Goal: Navigation & Orientation: Find specific page/section

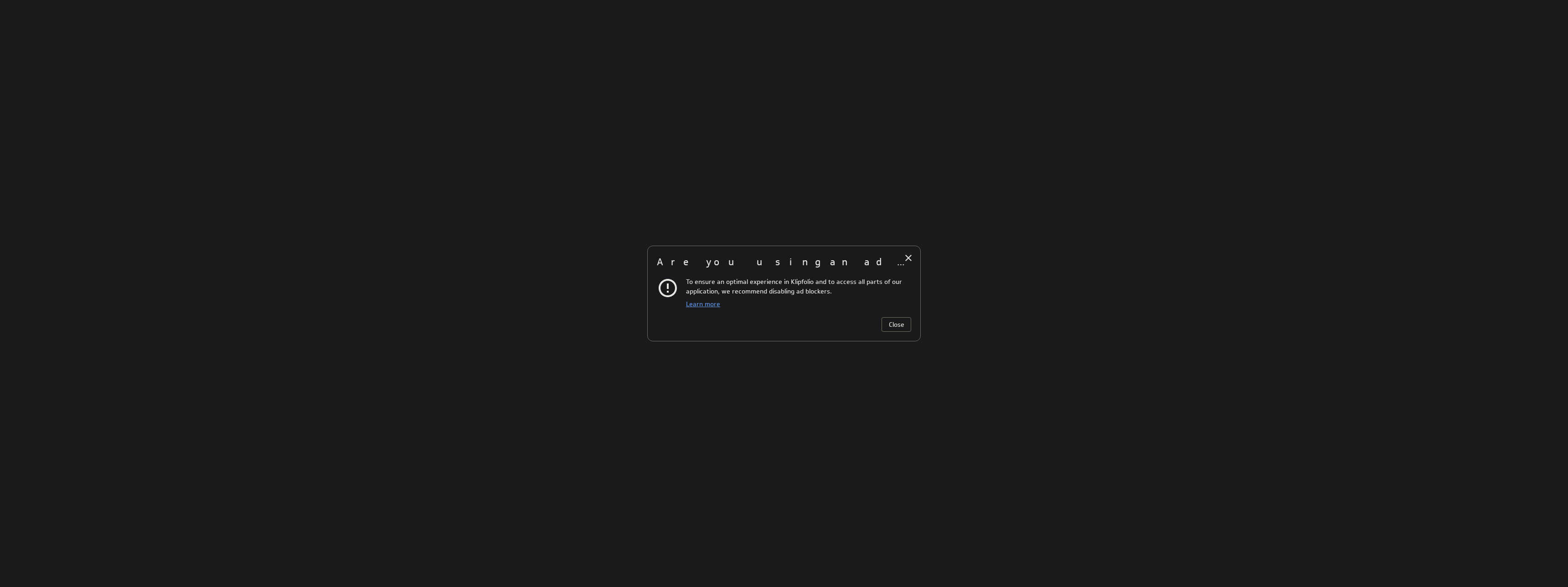
scroll to position [594, 1457]
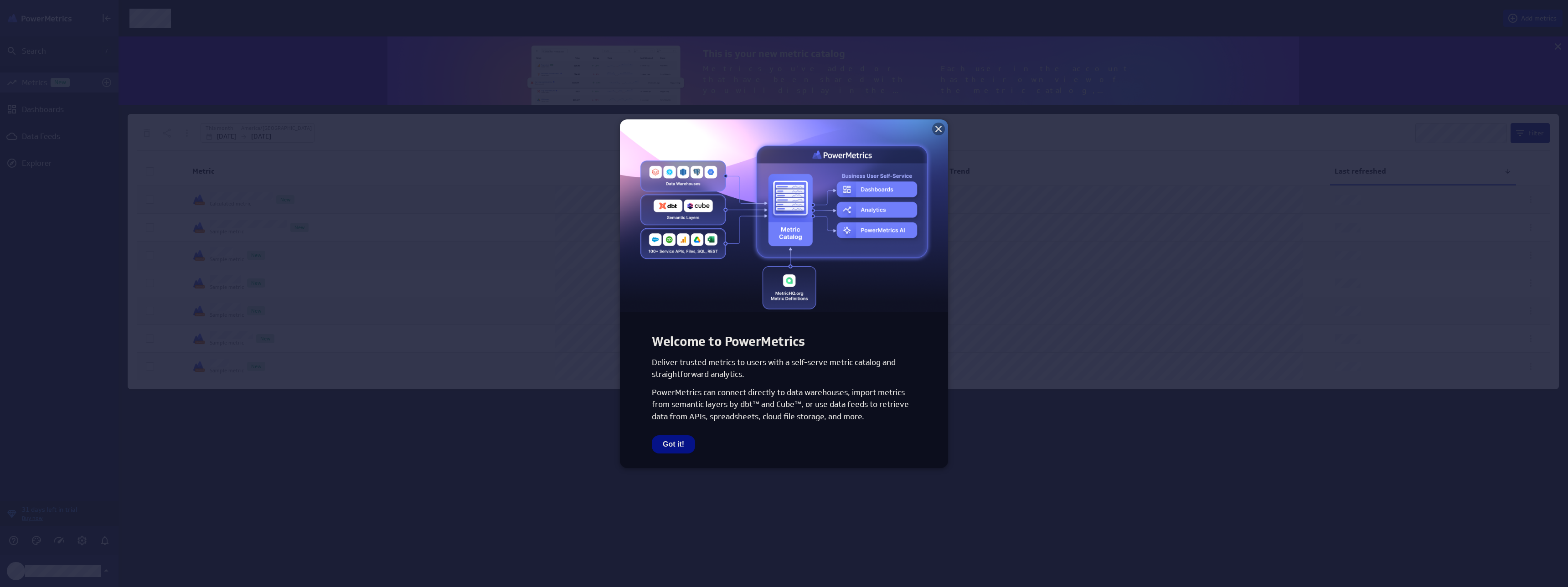
click at [940, 130] on icon at bounding box center [938, 129] width 6 height 6
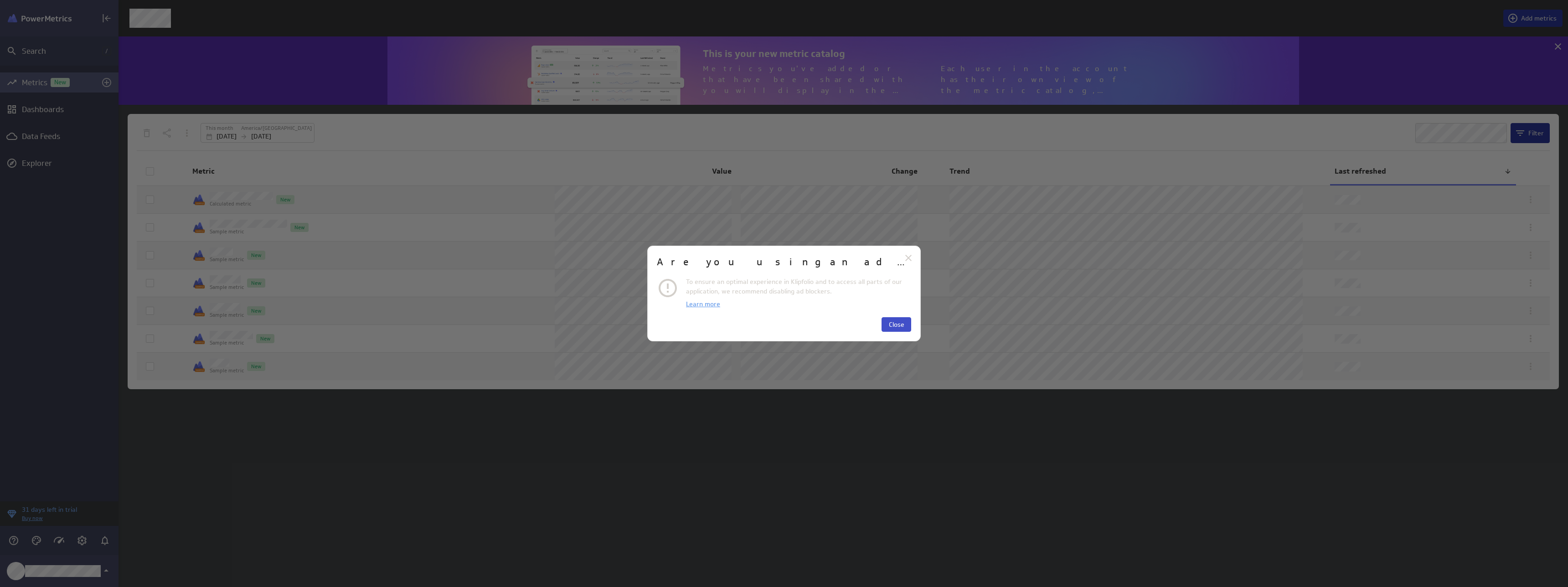
click at [895, 323] on span "Close" at bounding box center [896, 324] width 16 height 8
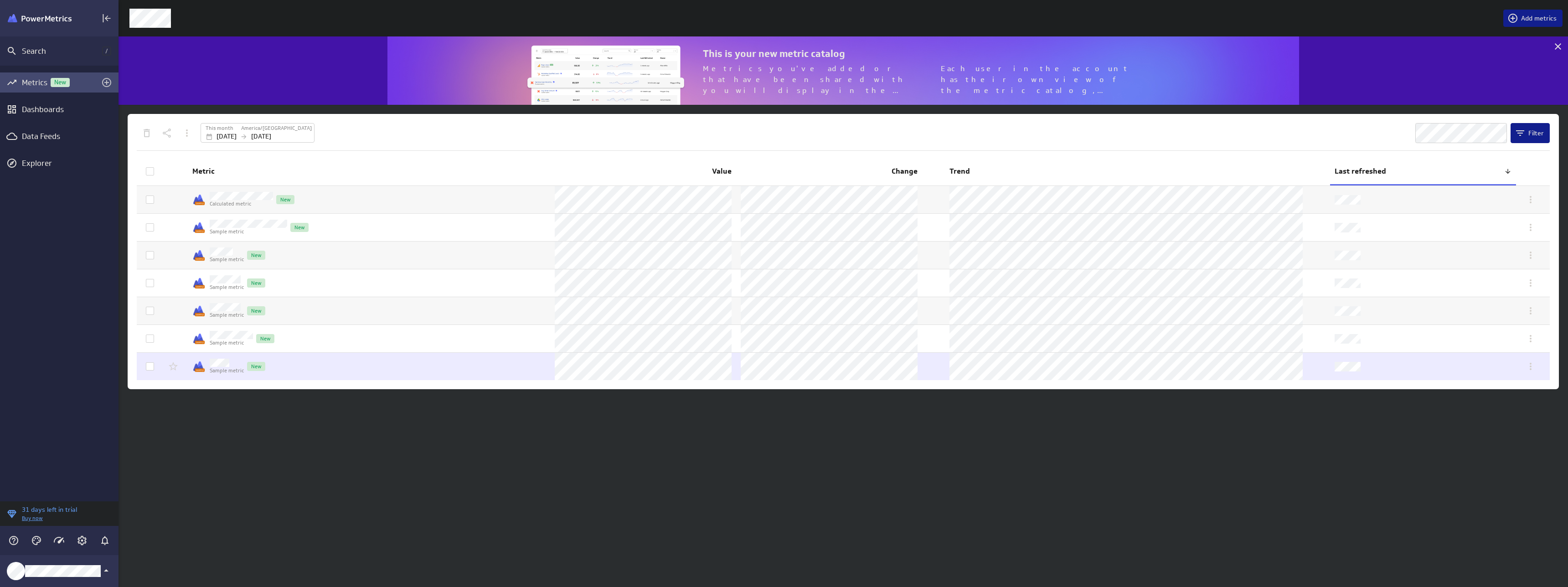
click at [331, 362] on td "Sample metric New" at bounding box center [369, 366] width 363 height 27
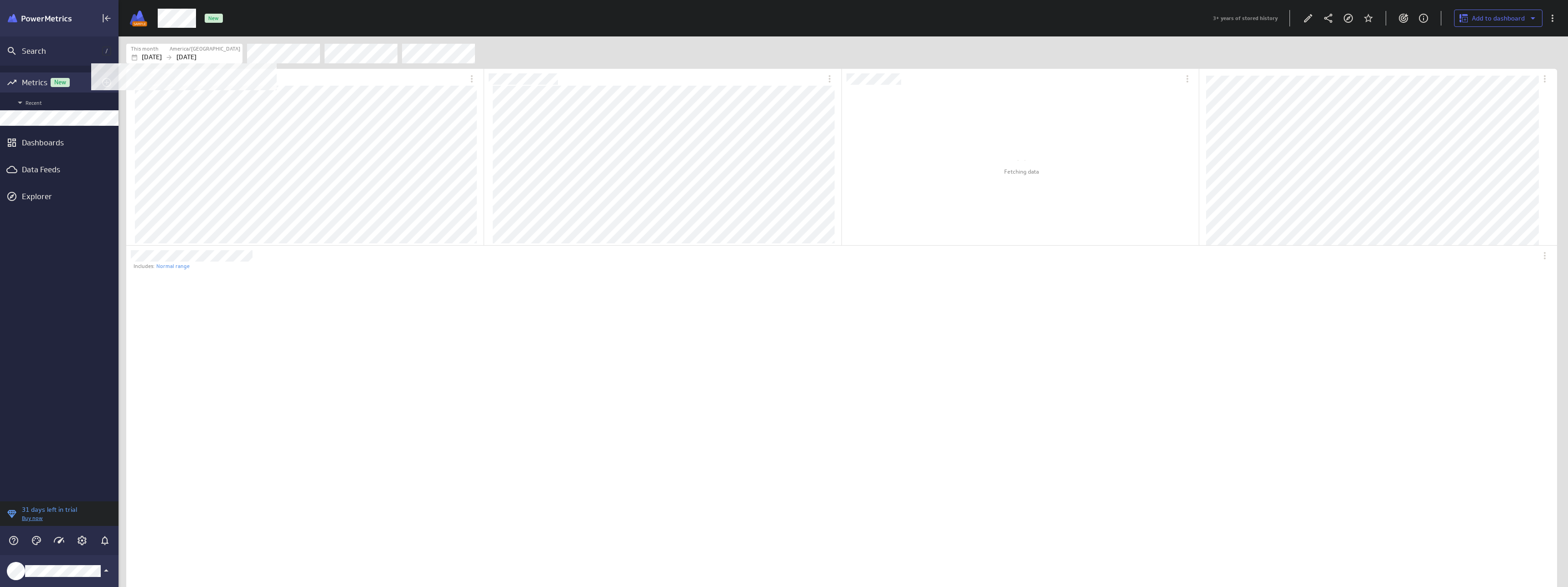
scroll to position [550, 1408]
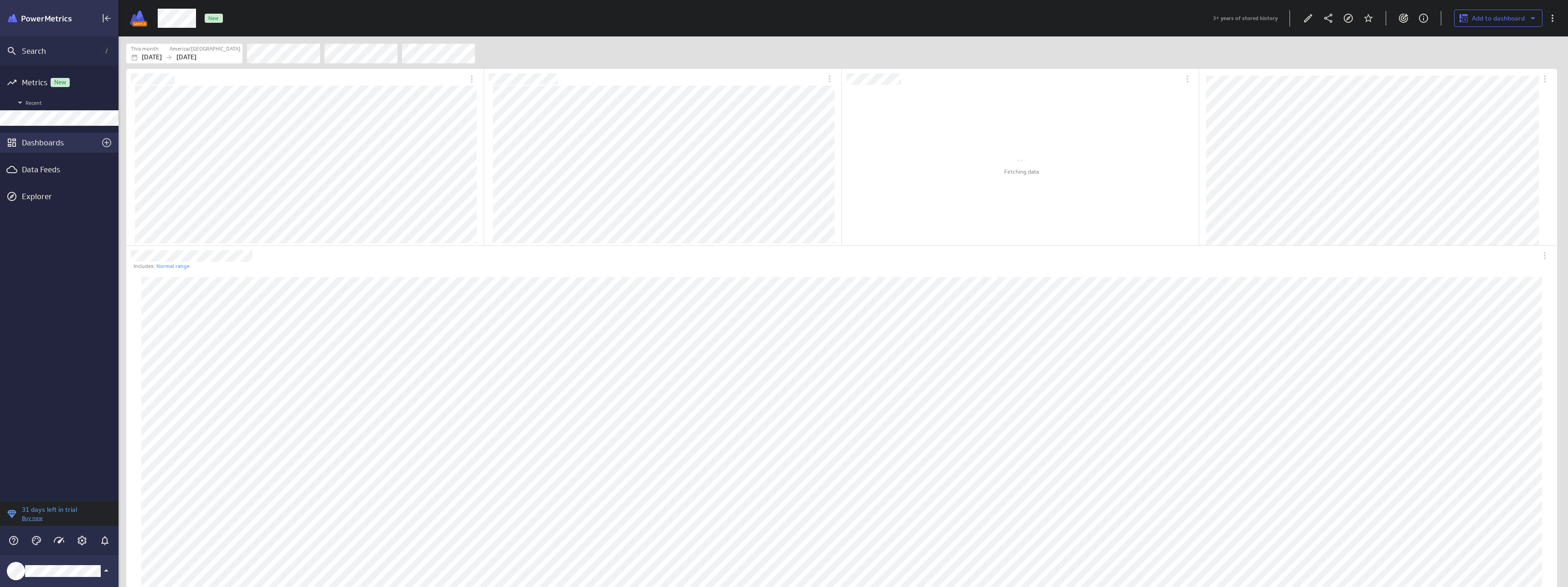
click at [54, 143] on div "Dashboards" at bounding box center [59, 143] width 75 height 10
click at [45, 83] on div "Metrics New" at bounding box center [59, 83] width 75 height 10
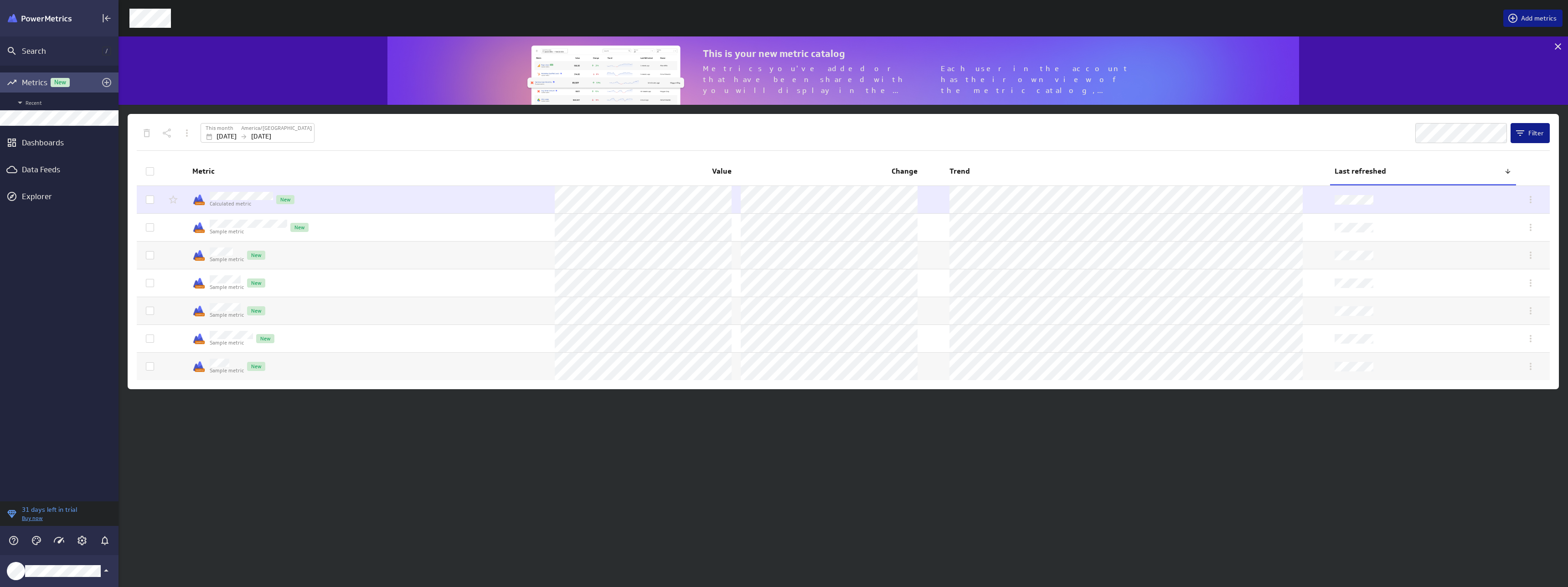
click at [347, 201] on td "Calculated metric New" at bounding box center [369, 200] width 363 height 27
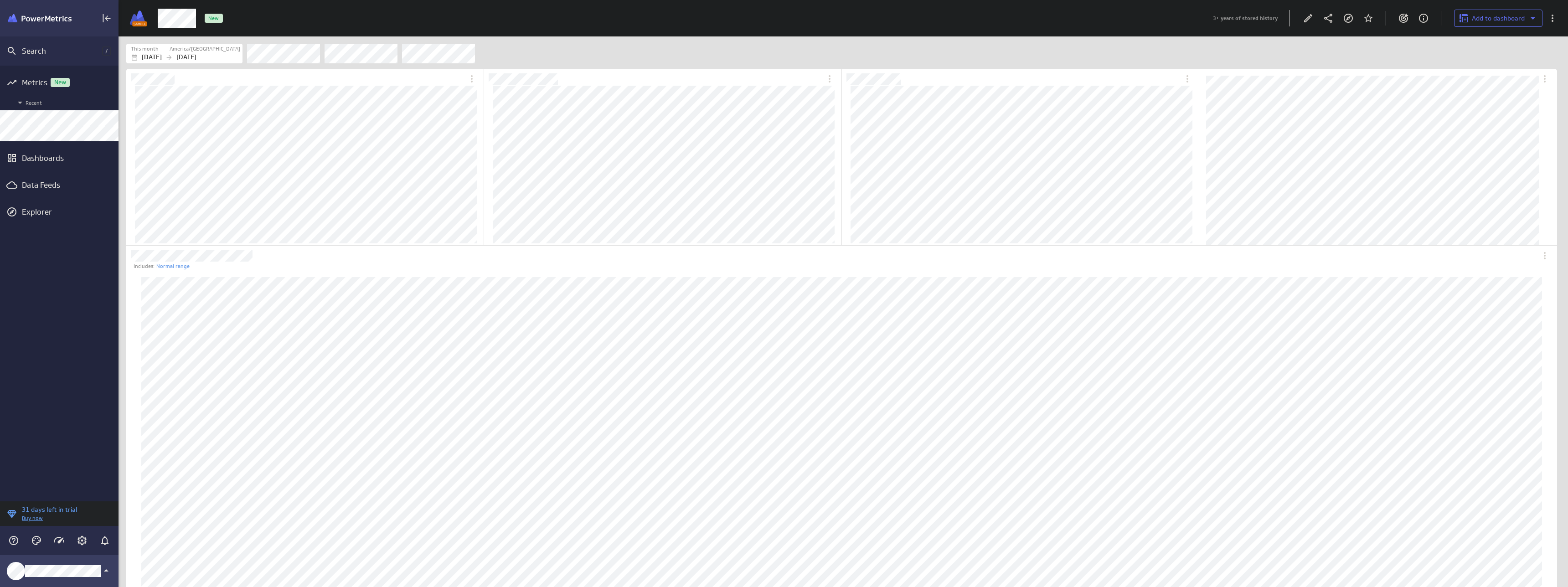
click at [107, 571] on icon "Klipfolio Account" at bounding box center [106, 570] width 4 height 2
click at [55, 515] on div "My profile" at bounding box center [58, 514] width 93 height 9
